Goal: Information Seeking & Learning: Check status

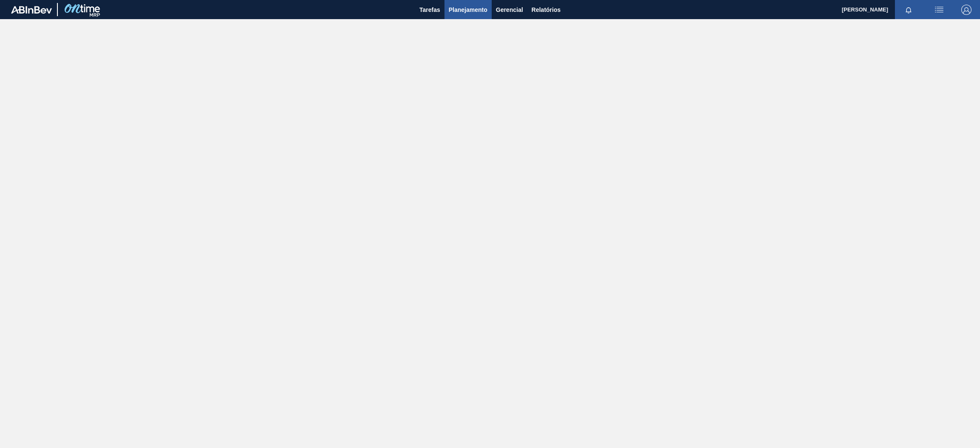
click at [468, 11] on span "Planejamento" at bounding box center [468, 10] width 39 height 10
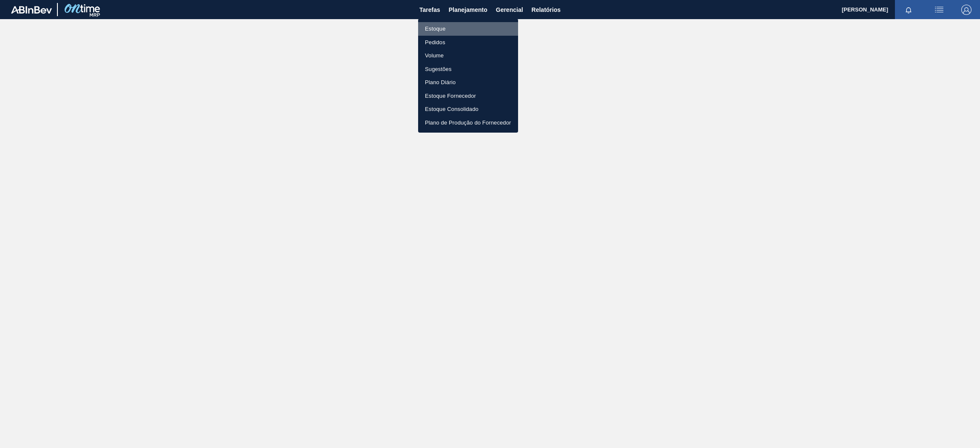
click at [461, 29] on li "Estoque" at bounding box center [468, 29] width 100 height 14
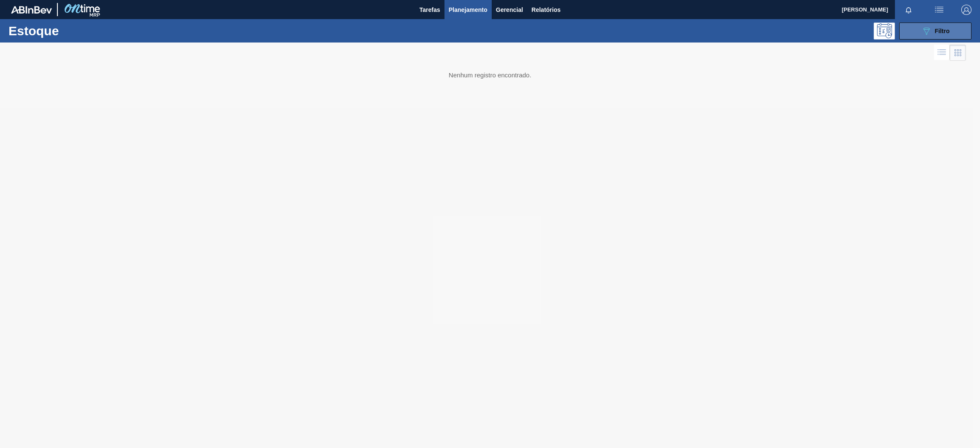
click at [933, 31] on div "089F7B8B-B2A5-4AFE-B5C0-19BA573D28AC Filtro" at bounding box center [935, 31] width 28 height 10
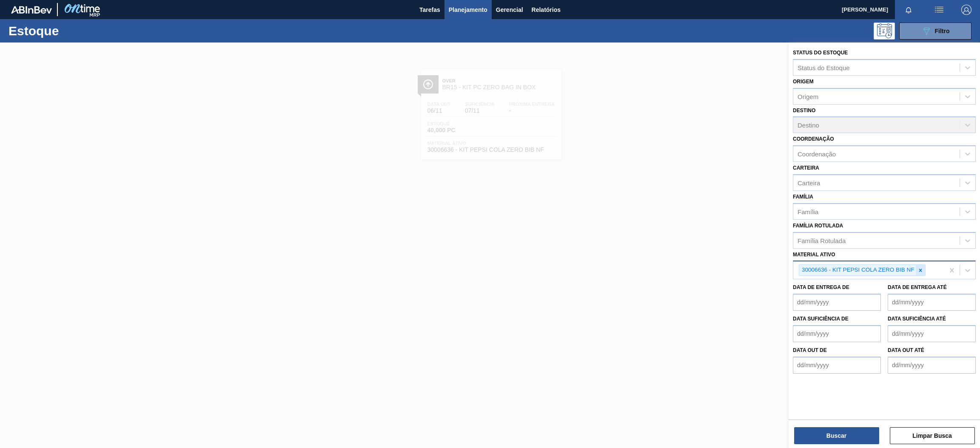
click at [923, 270] on icon at bounding box center [920, 270] width 6 height 6
paste ativo "30030358"
type ativo "30030358"
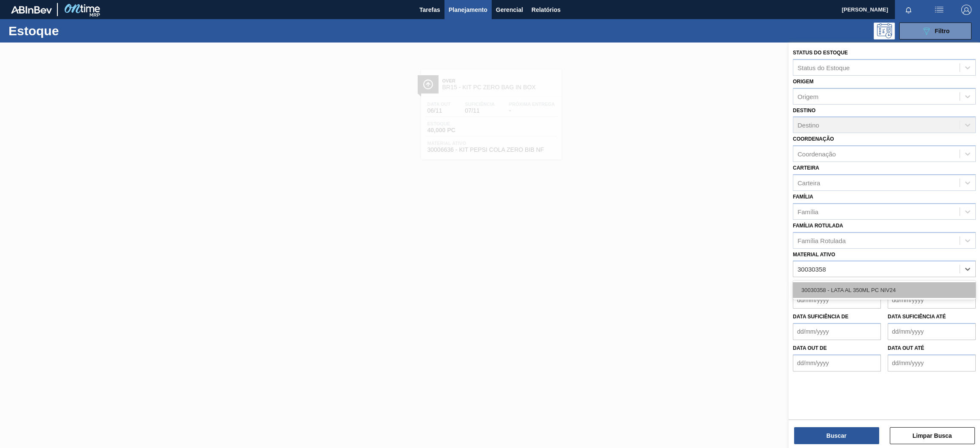
click at [886, 287] on div "30030358 - LATA AL 350ML PC NIV24" at bounding box center [883, 290] width 183 height 16
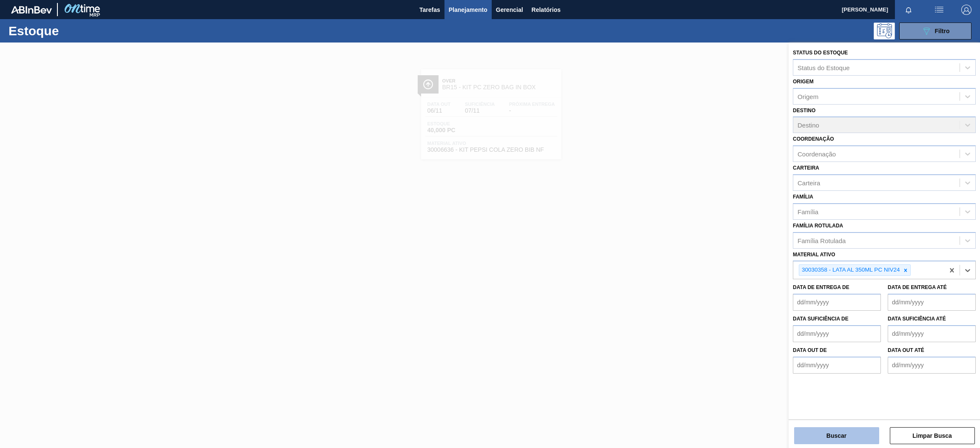
click at [851, 444] on button "Buscar" at bounding box center [836, 435] width 85 height 17
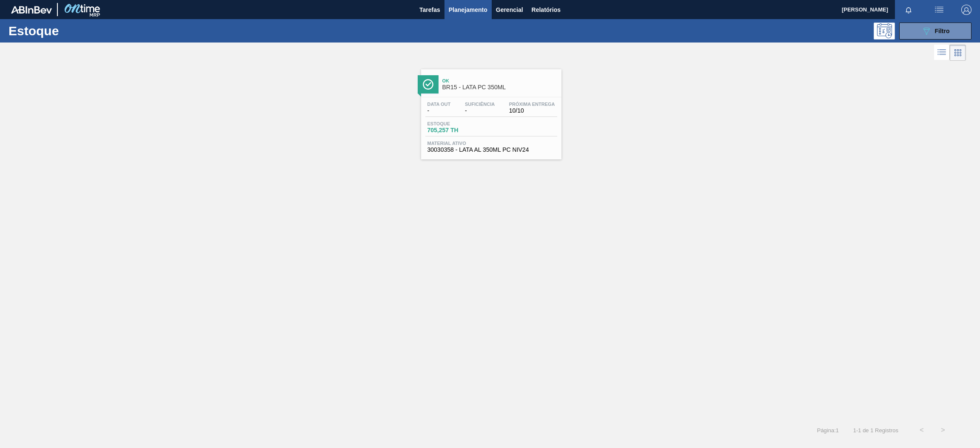
click at [490, 103] on span "Suficiência" at bounding box center [480, 104] width 30 height 5
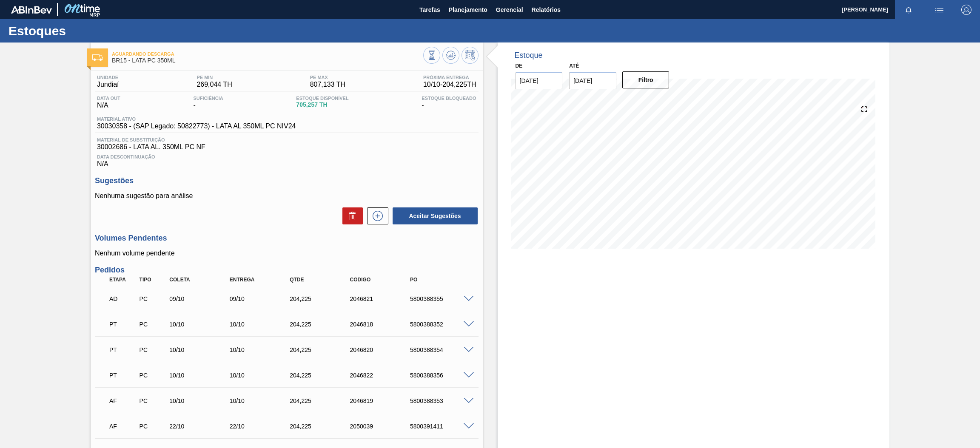
scroll to position [64, 0]
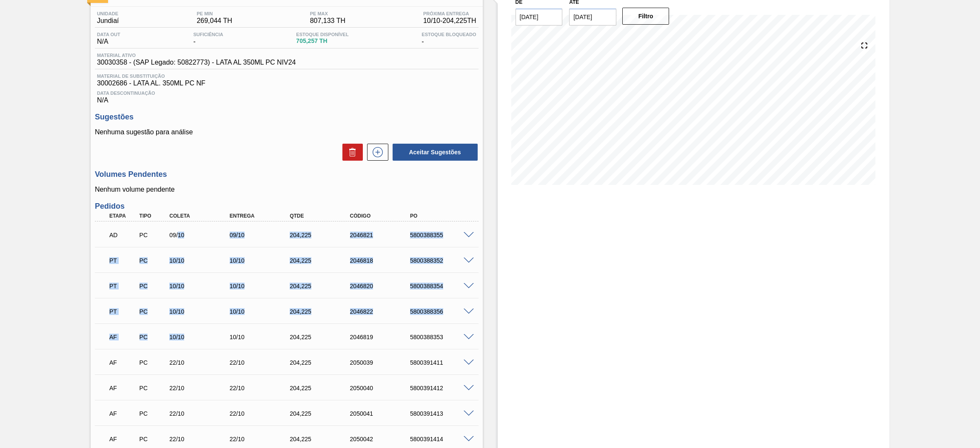
drag, startPoint x: 203, startPoint y: 337, endPoint x: 177, endPoint y: 238, distance: 101.9
click at [177, 238] on div "AD PC 09/10 09/10 204,[PHONE_NUMBER] 5800388355 Material 30030358 - LATA AL 350…" at bounding box center [286, 375] width 383 height 306
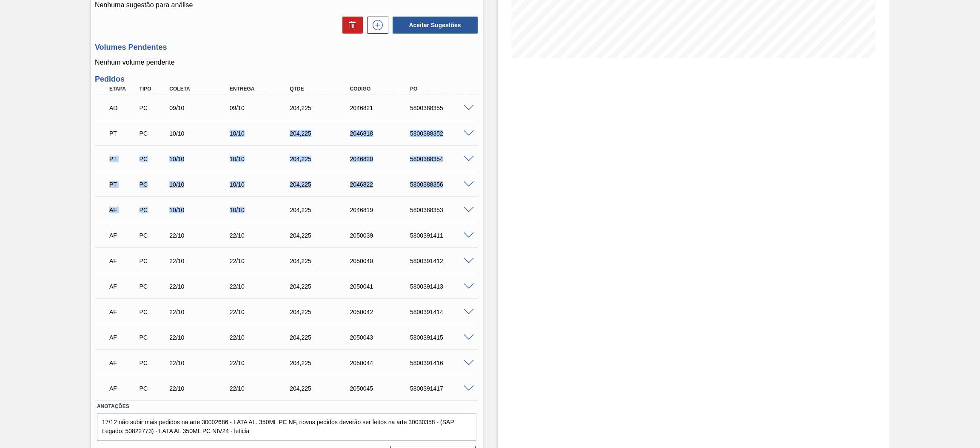
drag, startPoint x: 256, startPoint y: 209, endPoint x: 230, endPoint y: 137, distance: 76.2
click at [230, 137] on div "AD PC 09/10 09/10 204,[PHONE_NUMBER] 5800388355 Material 30030358 - LATA AL 350…" at bounding box center [286, 247] width 383 height 306
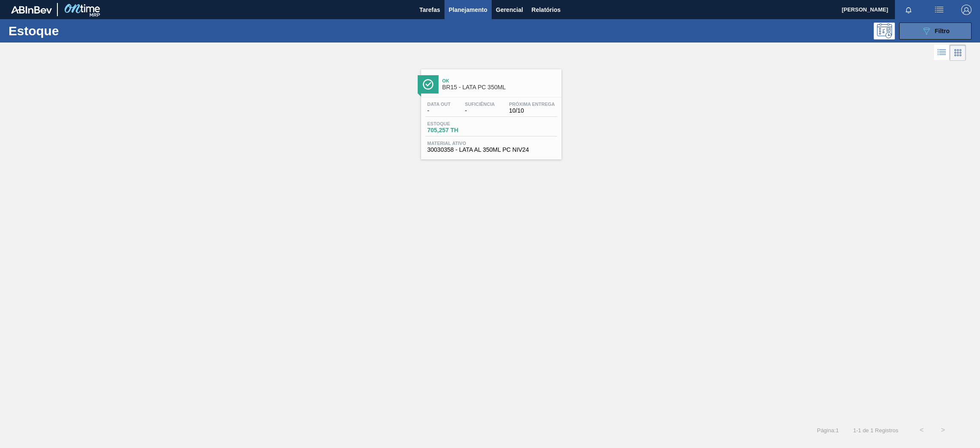
click at [943, 29] on span "Filtro" at bounding box center [942, 31] width 15 height 7
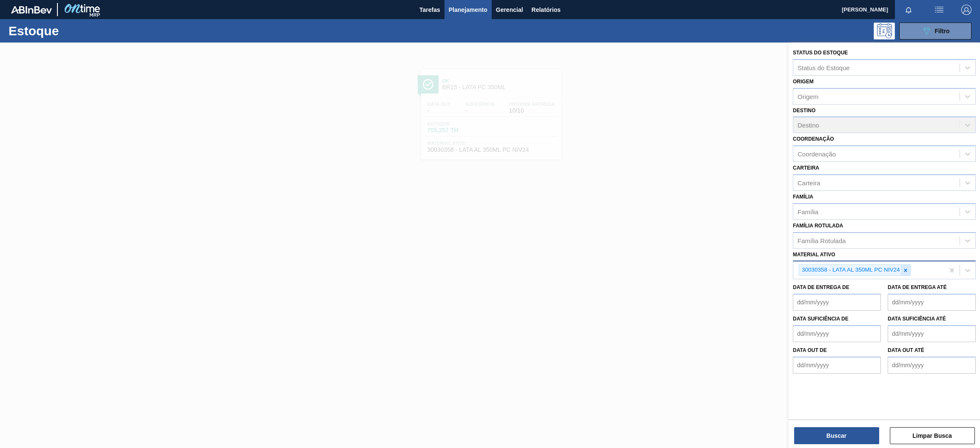
click at [908, 270] on icon at bounding box center [905, 270] width 6 height 6
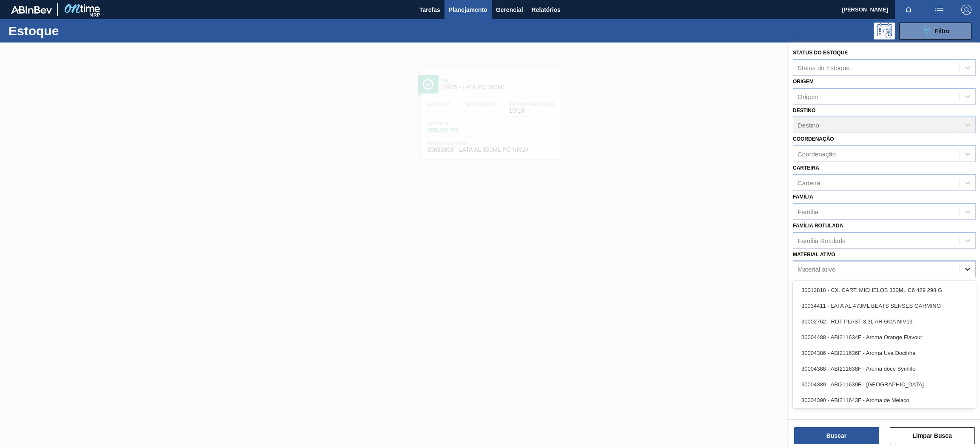
click at [964, 267] on icon at bounding box center [967, 269] width 9 height 9
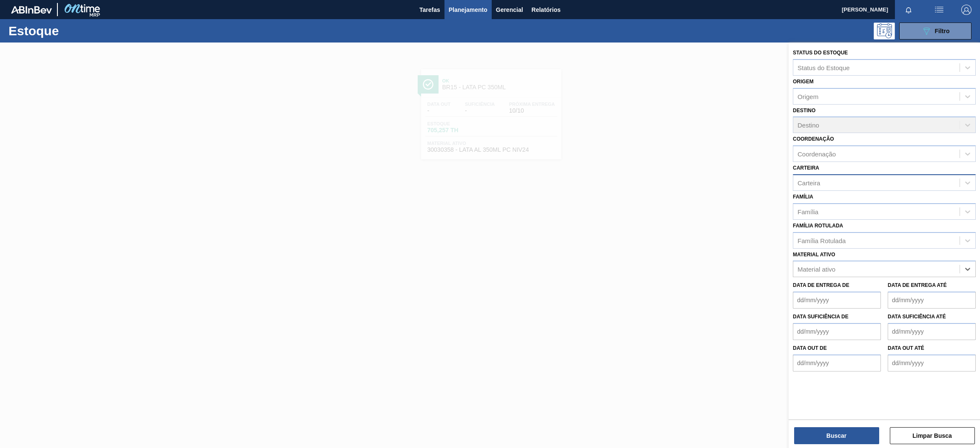
click at [831, 183] on div "Carteira" at bounding box center [876, 182] width 166 height 12
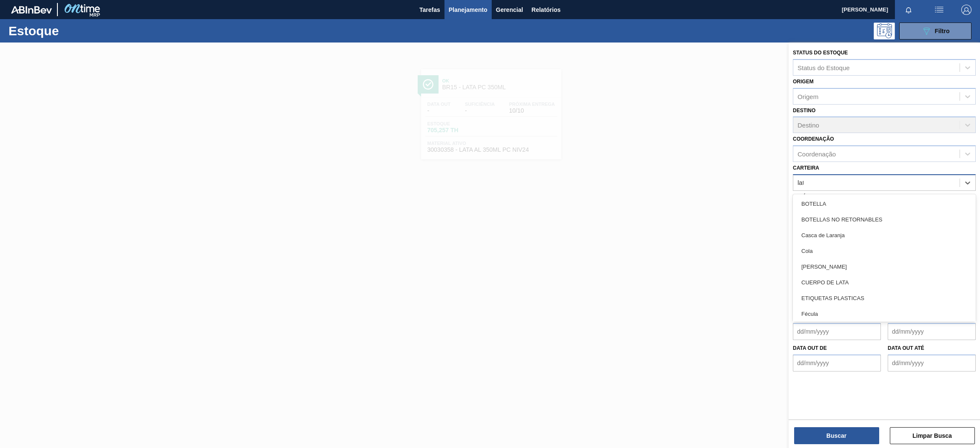
type input "lata"
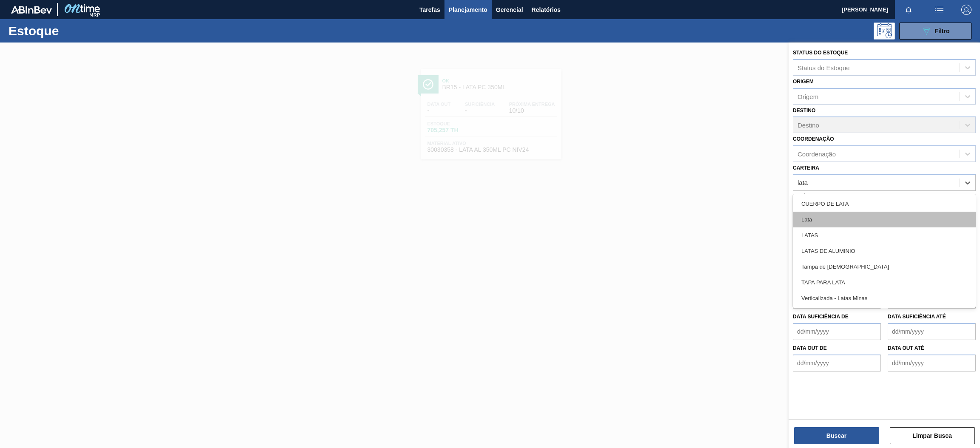
click at [843, 220] on div "Lata" at bounding box center [883, 220] width 183 height 16
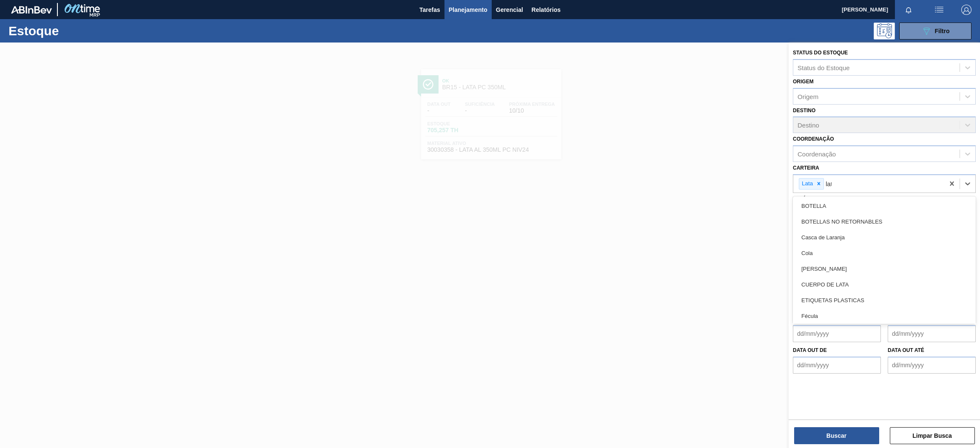
type input "lata"
click at [843, 220] on div "LATAS" at bounding box center [883, 222] width 183 height 16
type input "lat"
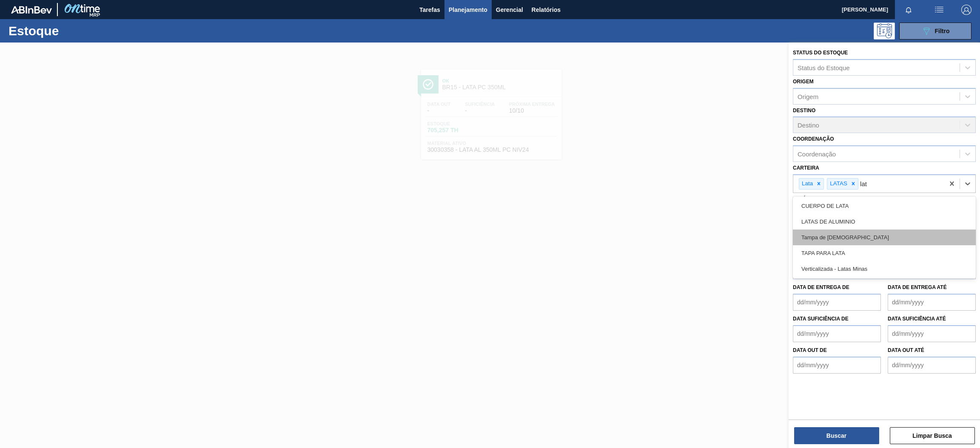
click at [852, 236] on div "Tampa de [DEMOGRAPHIC_DATA]" at bounding box center [883, 238] width 183 height 16
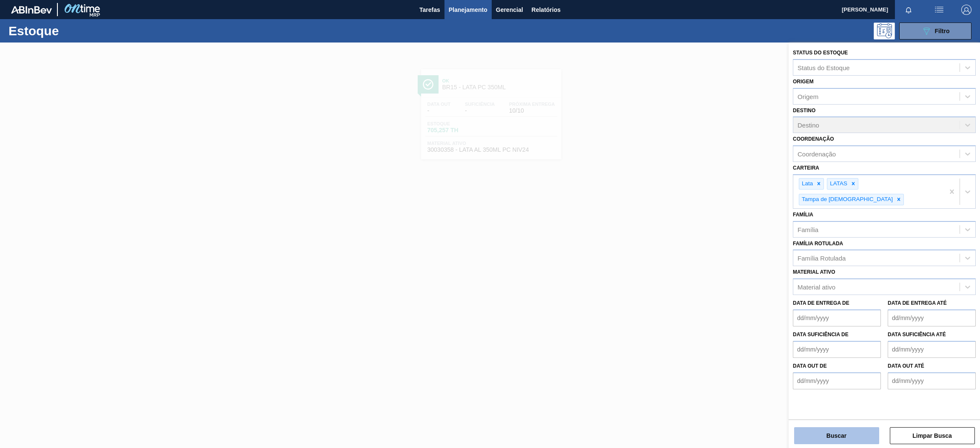
click at [835, 435] on button "Buscar" at bounding box center [836, 435] width 85 height 17
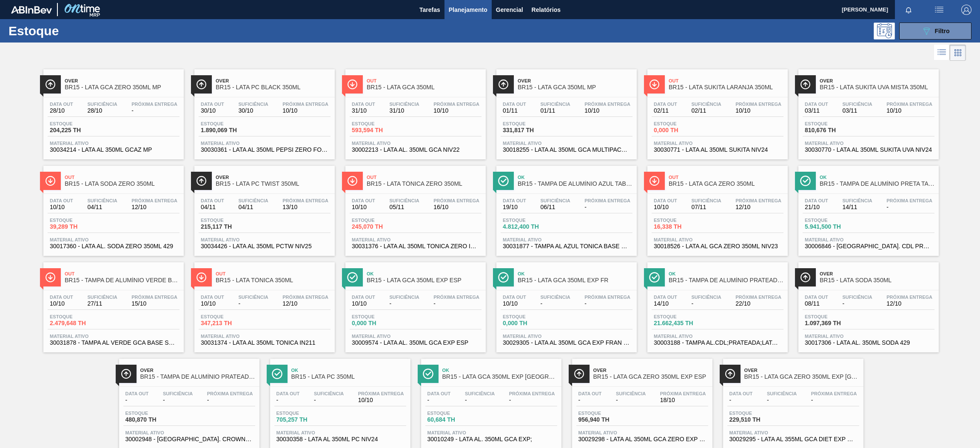
scroll to position [22, 0]
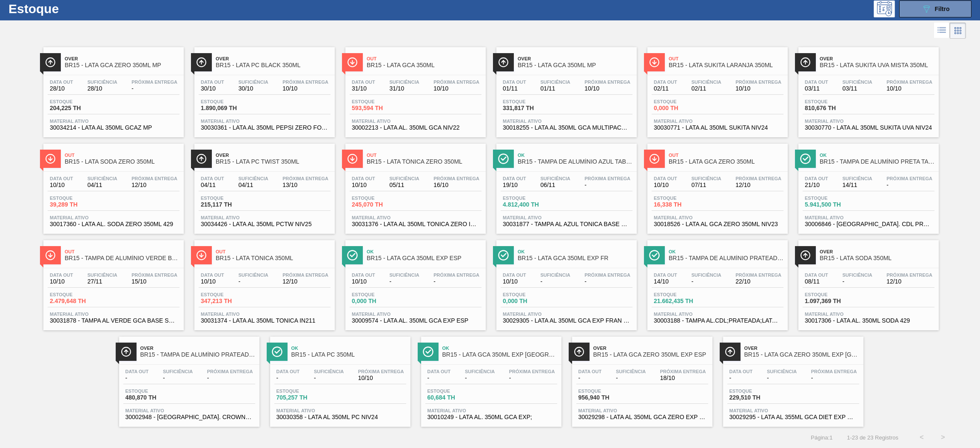
click at [136, 128] on span "30034214 - LATA AL 350ML GCAZ MP" at bounding box center [114, 128] width 128 height 6
